Goal: Information Seeking & Learning: Learn about a topic

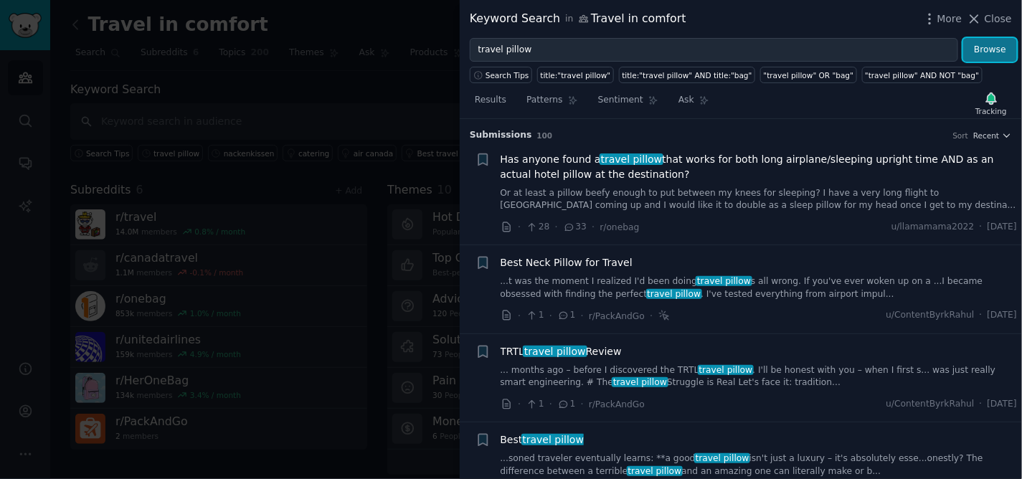
click at [991, 50] on button "Browse" at bounding box center [990, 50] width 54 height 24
click at [991, 136] on span "Recent" at bounding box center [986, 136] width 26 height 10
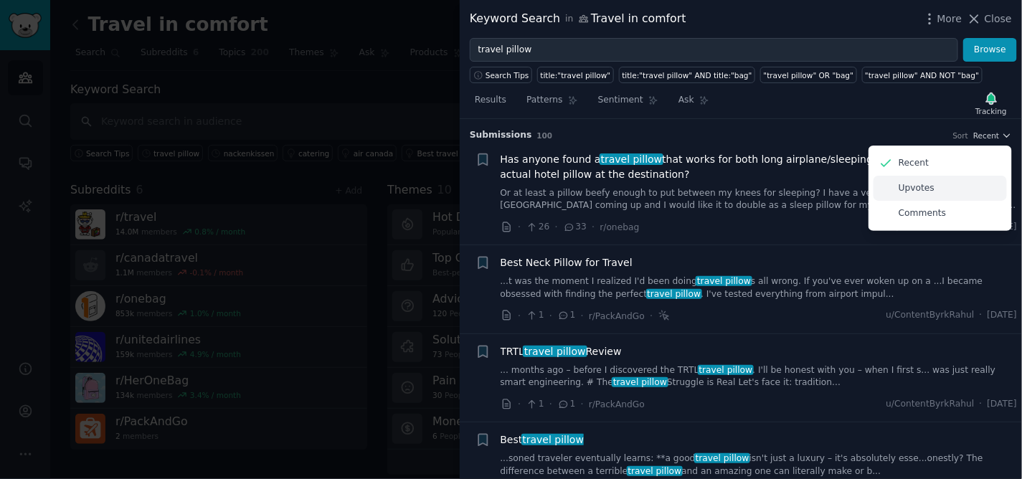
click at [940, 192] on div "Upvotes" at bounding box center [940, 188] width 133 height 25
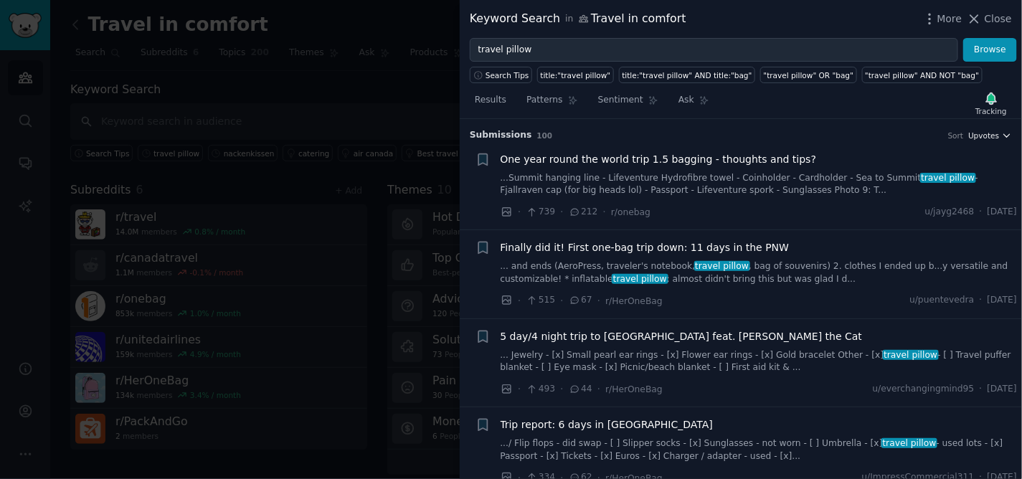
click at [1002, 134] on icon "button" at bounding box center [1007, 136] width 10 height 10
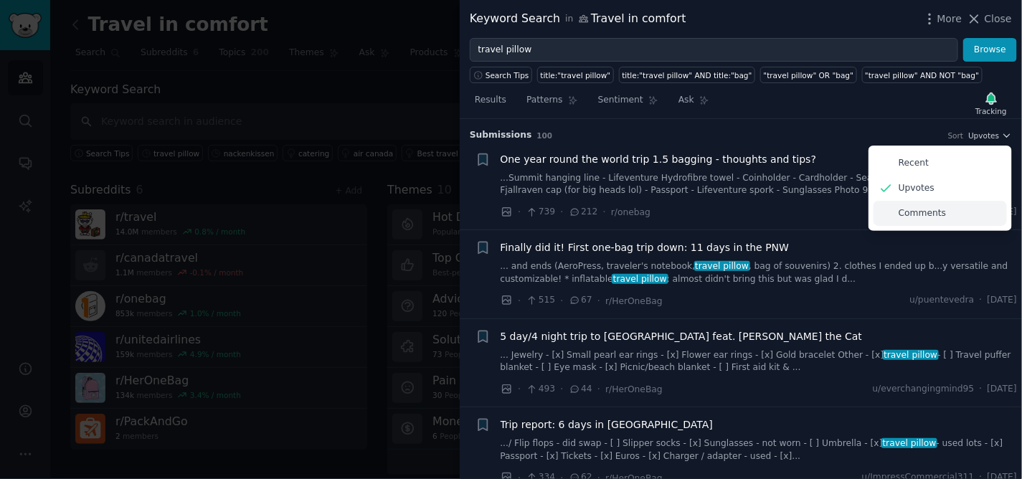
click at [944, 209] on div "Comments" at bounding box center [940, 213] width 133 height 25
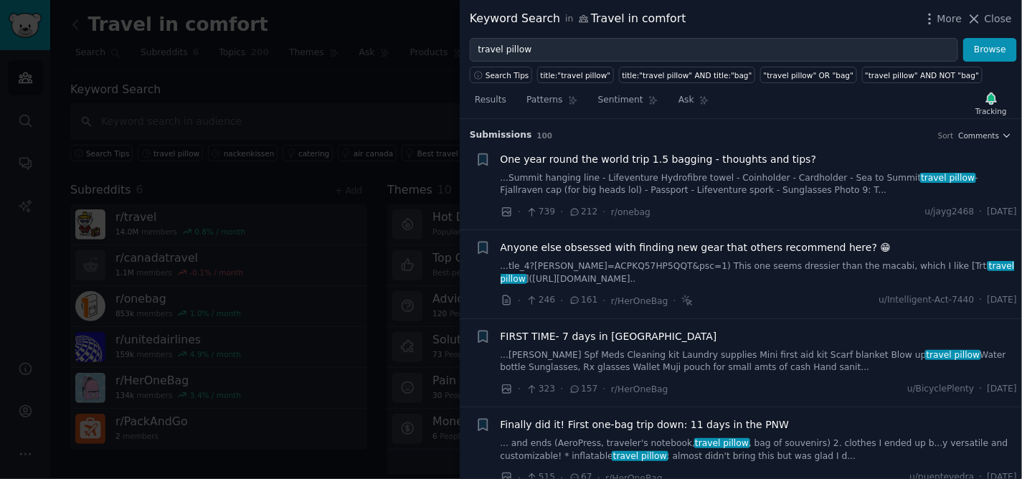
click at [1001, 141] on h3 "Submission s 100 Sort Comments" at bounding box center [741, 135] width 542 height 13
click at [1005, 136] on icon "button" at bounding box center [1007, 135] width 6 height 3
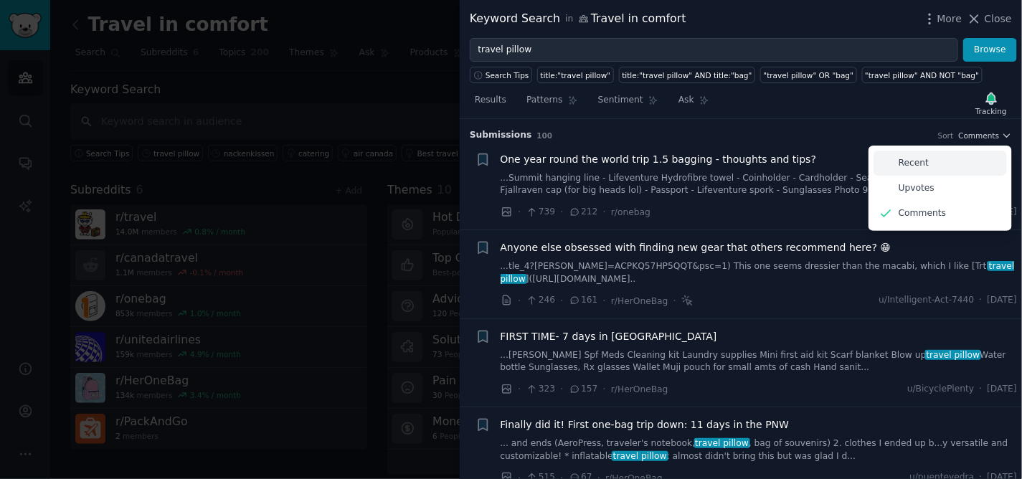
click at [941, 161] on div "Recent" at bounding box center [940, 163] width 133 height 25
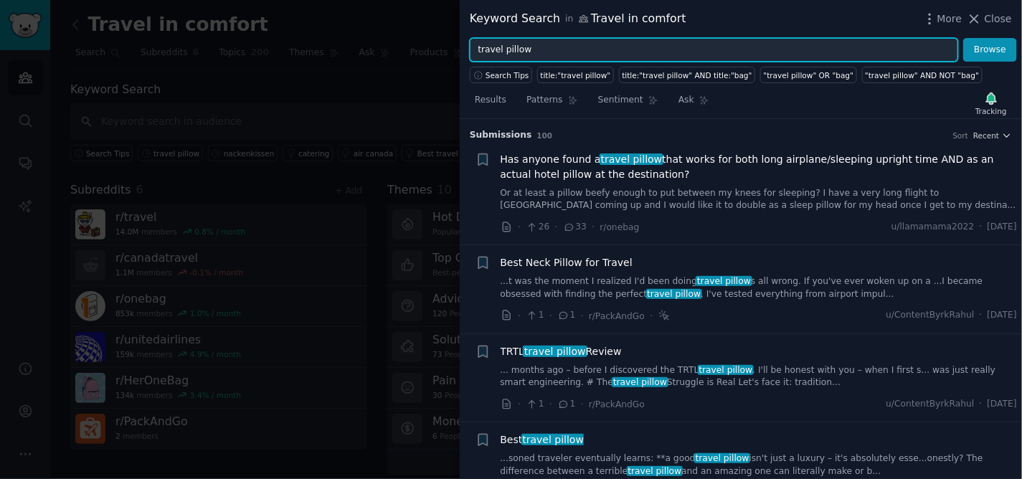
click at [546, 46] on input "travel pillow" at bounding box center [714, 50] width 489 height 24
drag, startPoint x: 549, startPoint y: 52, endPoint x: 382, endPoint y: 77, distance: 169.0
click at [382, 77] on div "Keyword Search in Travel in comfort More Close travel pillow Browse Search Tips…" at bounding box center [511, 239] width 1022 height 479
type input "flowzoom"
click at [963, 38] on button "Browse" at bounding box center [990, 50] width 54 height 24
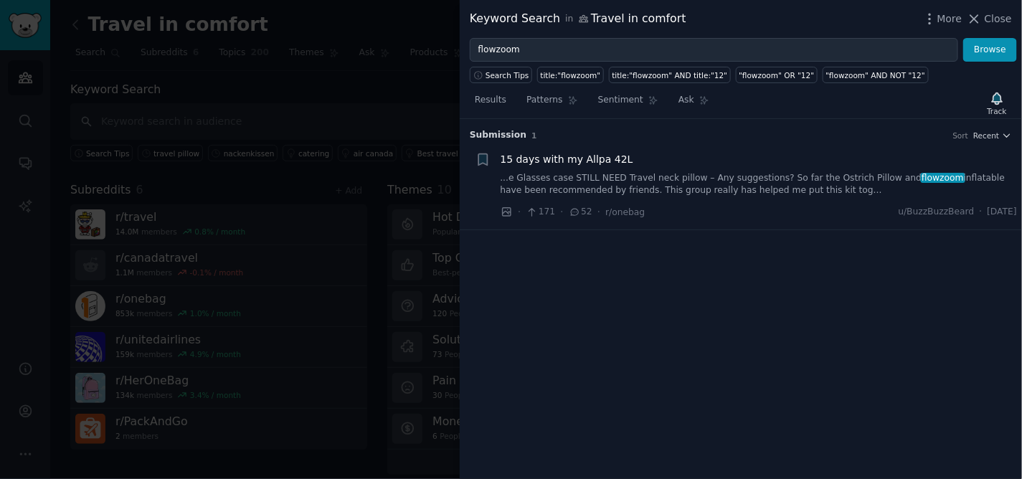
click at [565, 165] on span "15 days with my Allpa 42L" at bounding box center [567, 159] width 133 height 15
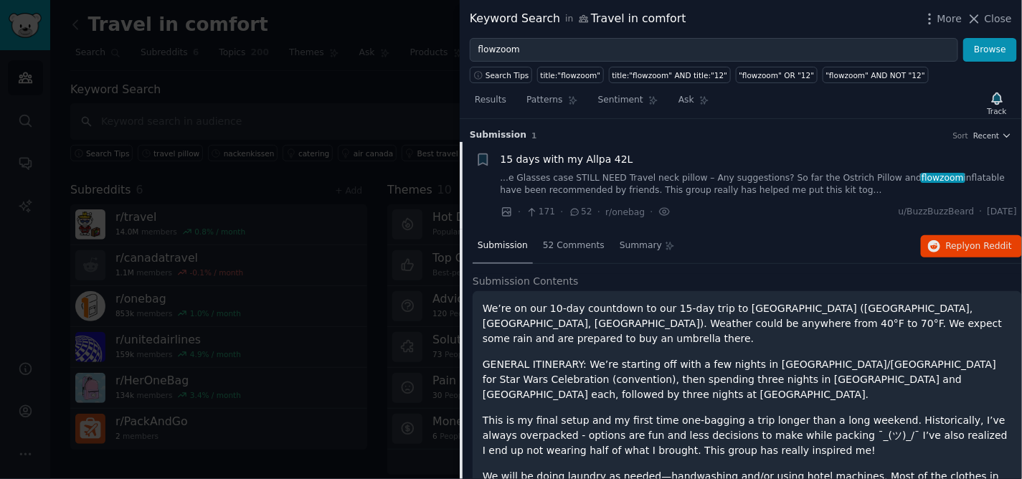
scroll to position [22, 0]
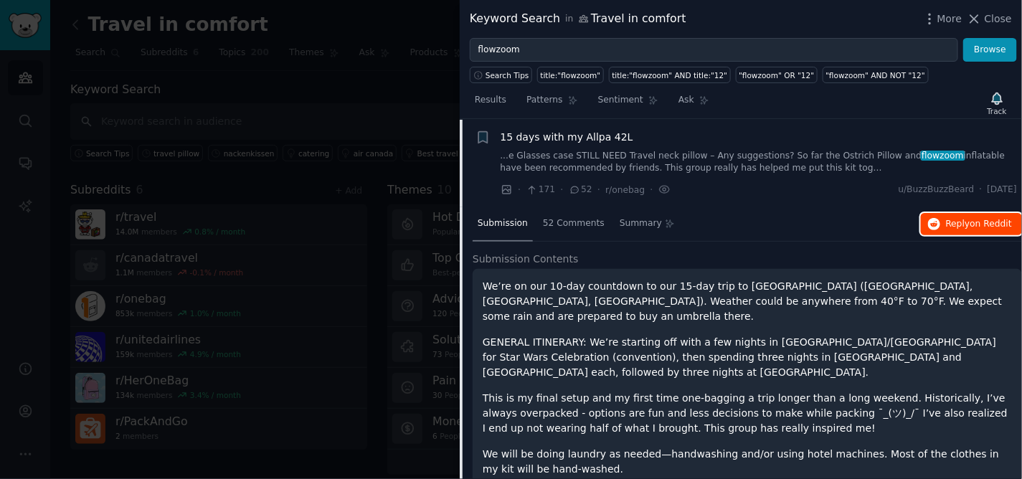
click at [972, 225] on span "on Reddit" at bounding box center [992, 224] width 42 height 10
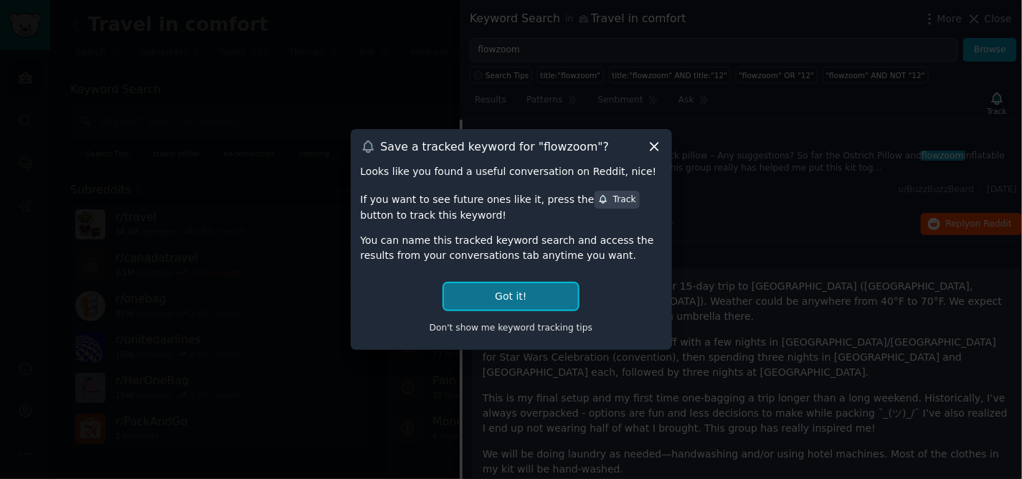
click at [496, 290] on button "Got it!" at bounding box center [510, 296] width 133 height 27
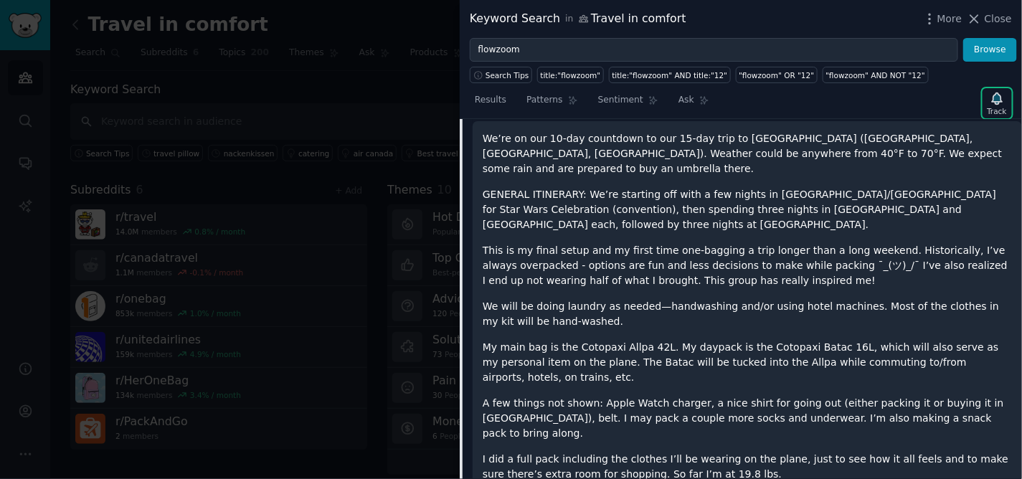
scroll to position [0, 0]
